Goal: Navigation & Orientation: Find specific page/section

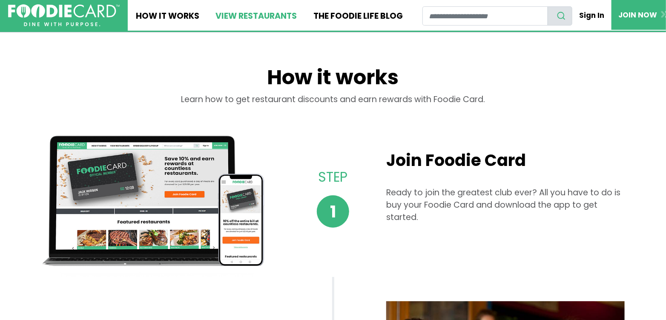
click at [246, 15] on link "View restaurants" at bounding box center [255, 15] width 97 height 31
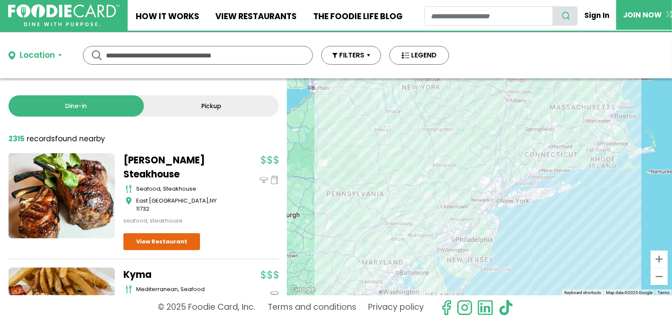
click at [126, 53] on input "text" at bounding box center [198, 55] width 184 height 18
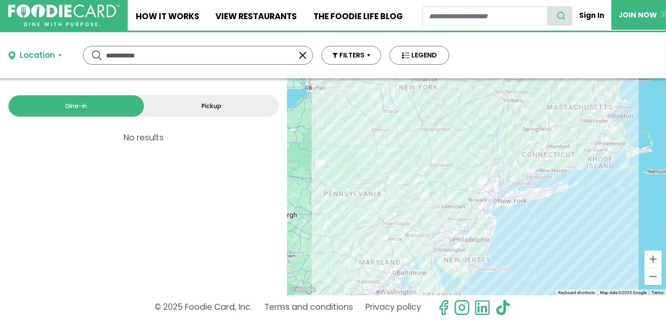
drag, startPoint x: 154, startPoint y: 53, endPoint x: 0, endPoint y: 65, distance: 154.5
click at [0, 65] on html "Skip Navigation Skip to Login Skip to Footer Home How It Works View restaurants…" at bounding box center [333, 160] width 666 height 320
type input "********"
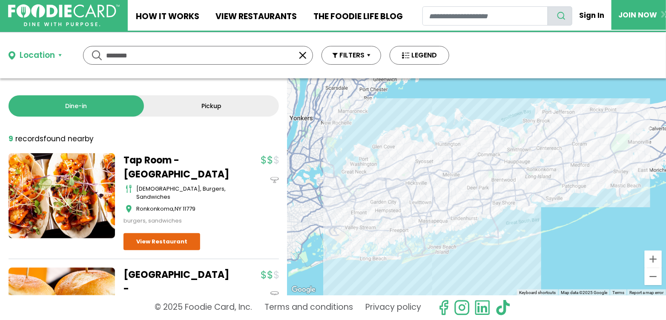
scroll to position [85, 0]
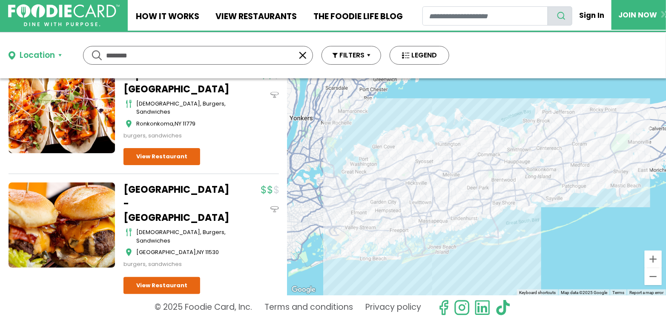
click at [170, 191] on link "[GEOGRAPHIC_DATA] - [GEOGRAPHIC_DATA]" at bounding box center [176, 204] width 106 height 42
